Goal: Check status: Check status

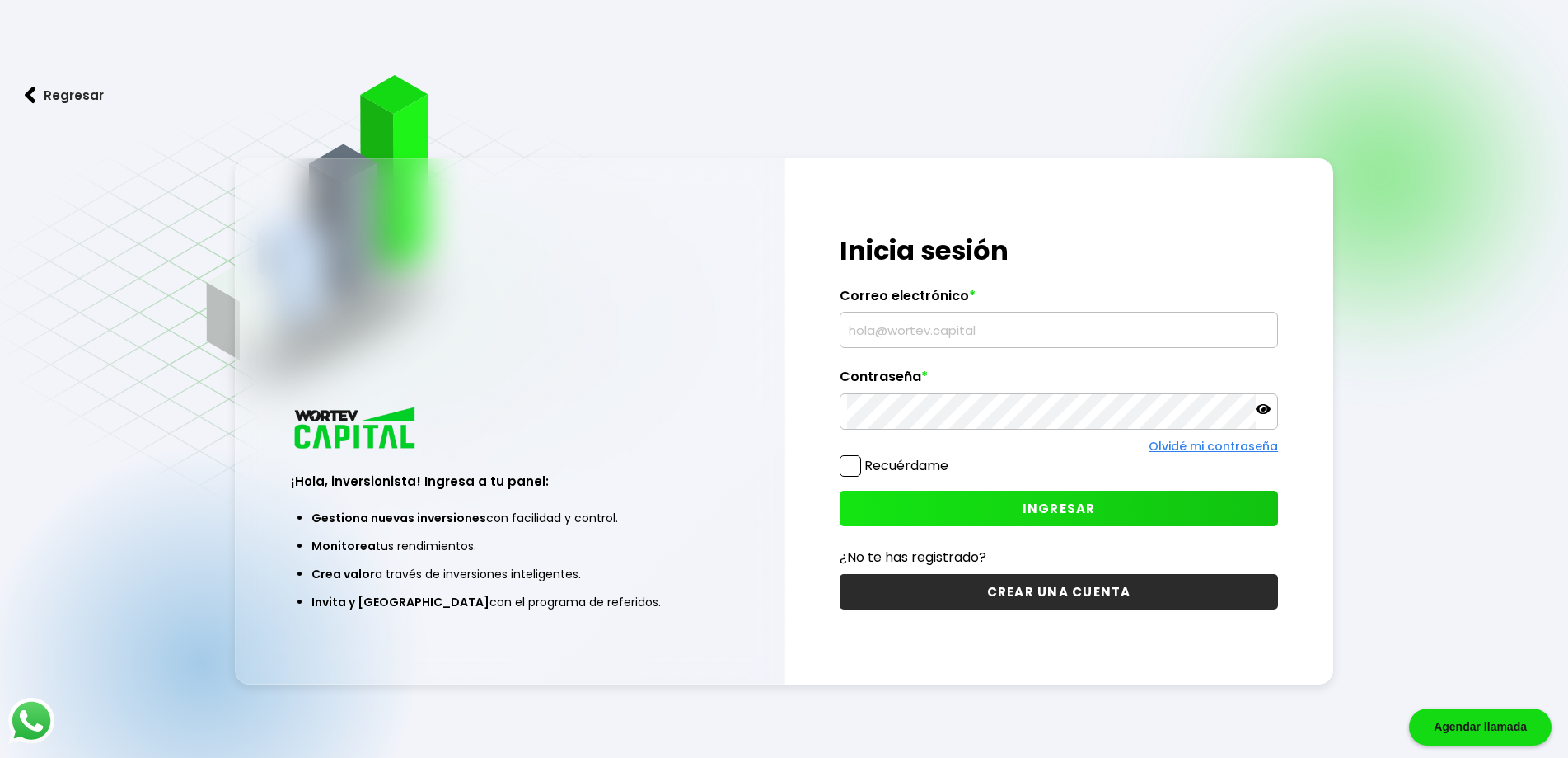
type input "[EMAIL_ADDRESS][DOMAIN_NAME]"
click at [1054, 506] on span "INGRESAR" at bounding box center [1059, 508] width 73 height 17
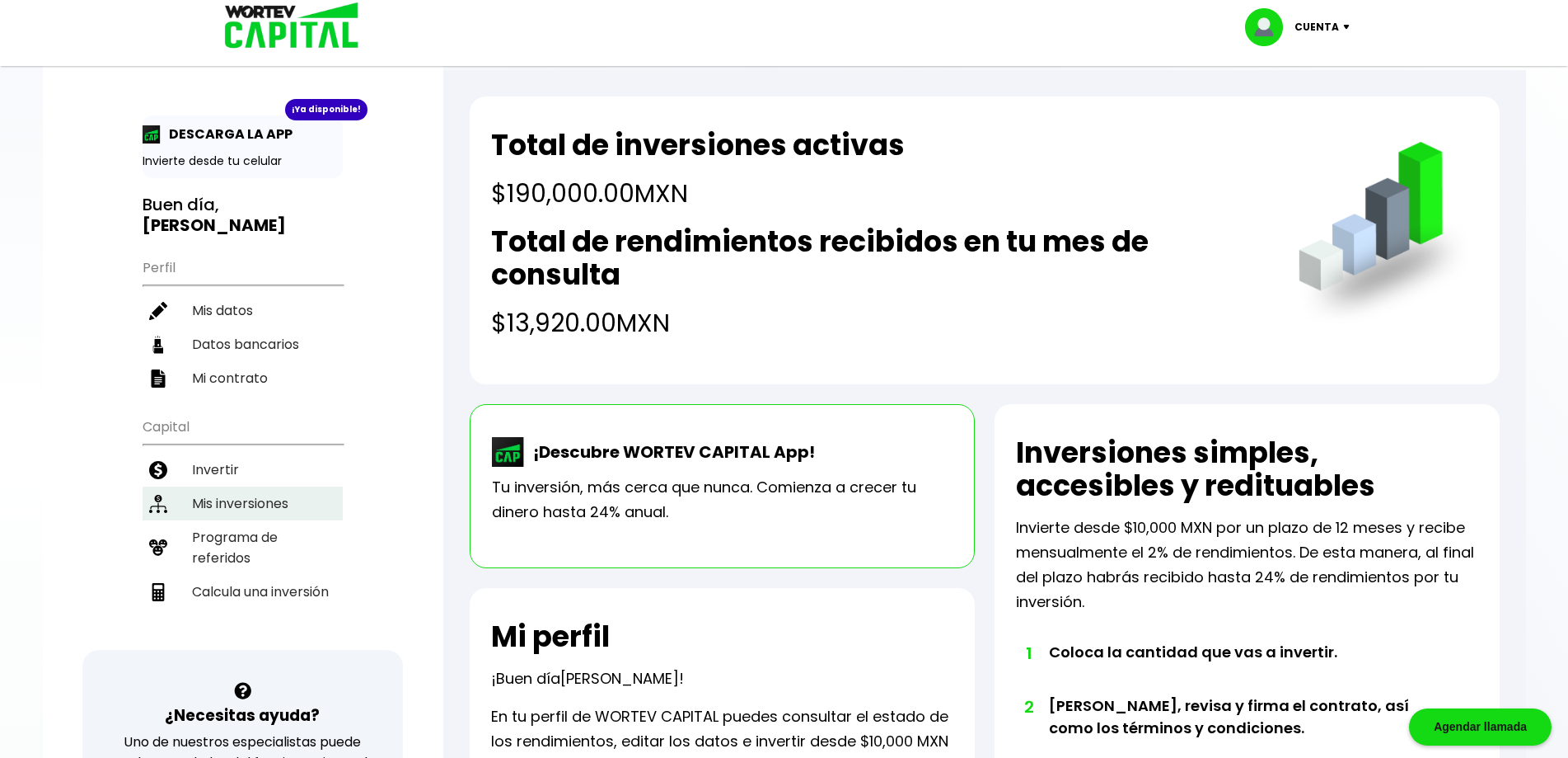
click at [227, 486] on li "Mis inversiones" at bounding box center [242, 502] width 201 height 34
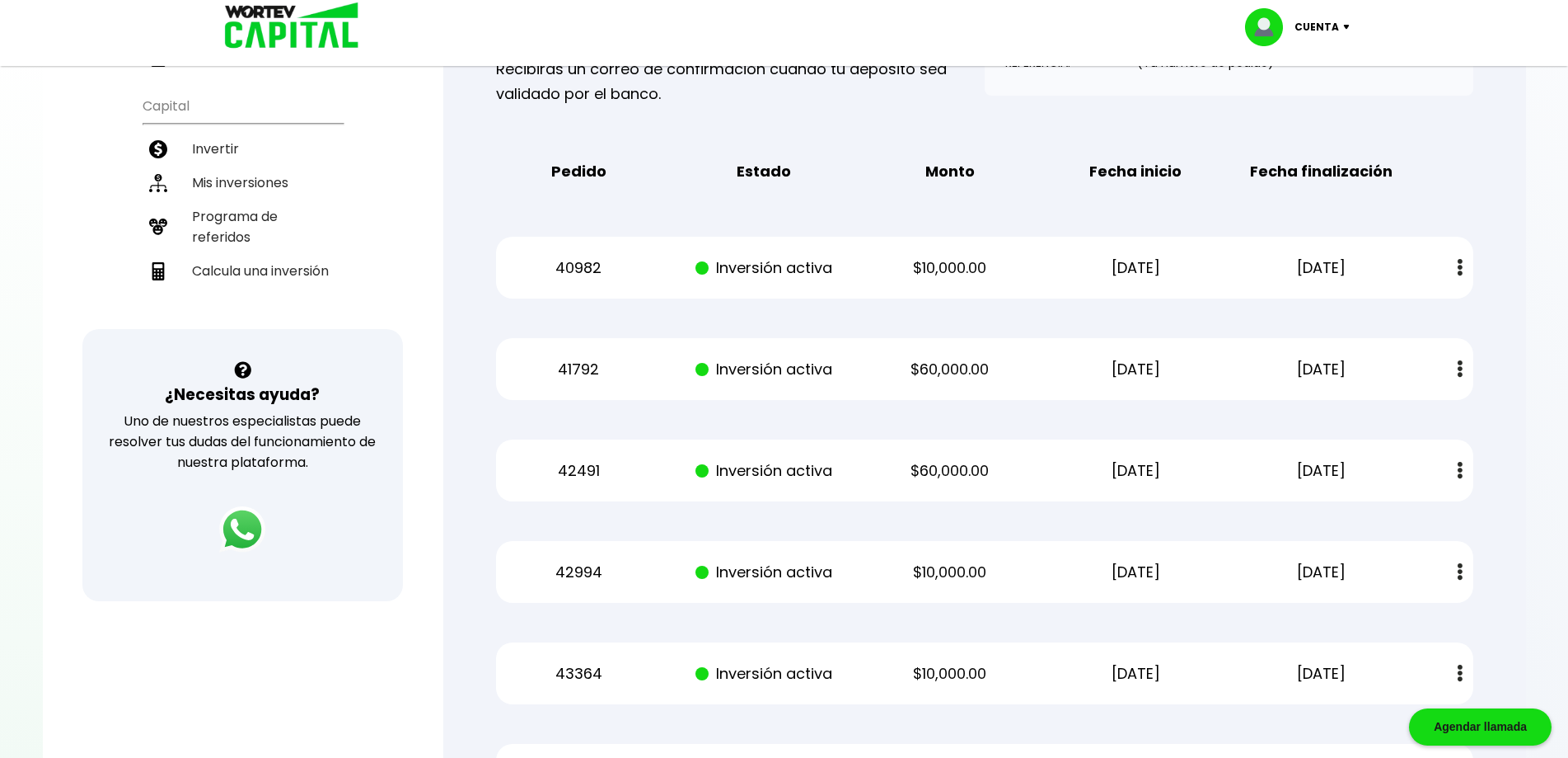
scroll to position [403, 0]
